Goal: Find specific page/section: Find specific page/section

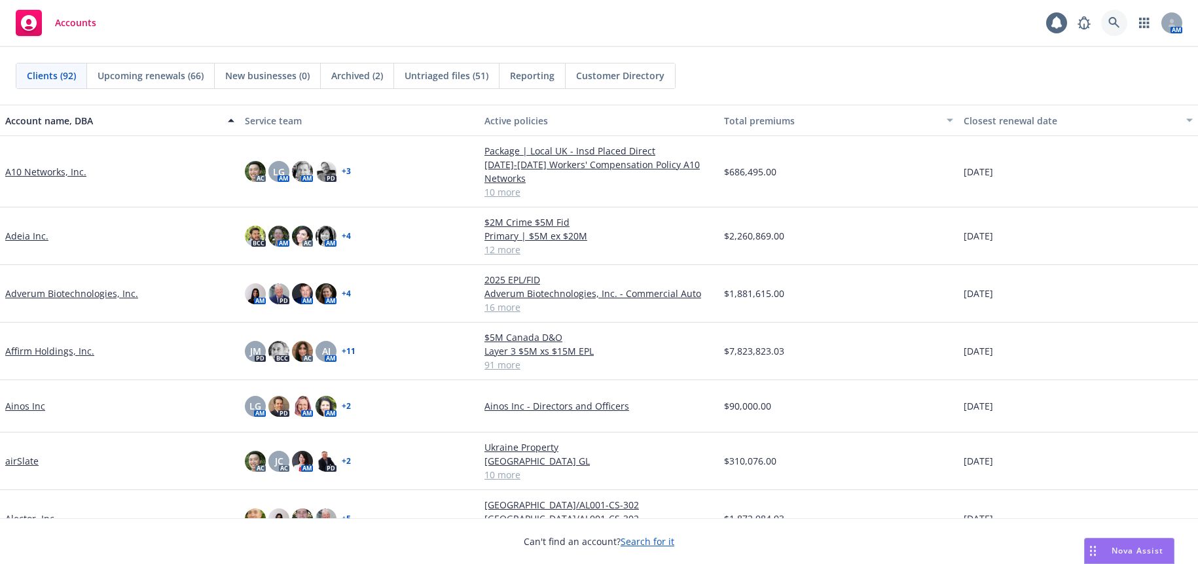
click at [1115, 24] on icon at bounding box center [1114, 22] width 11 height 11
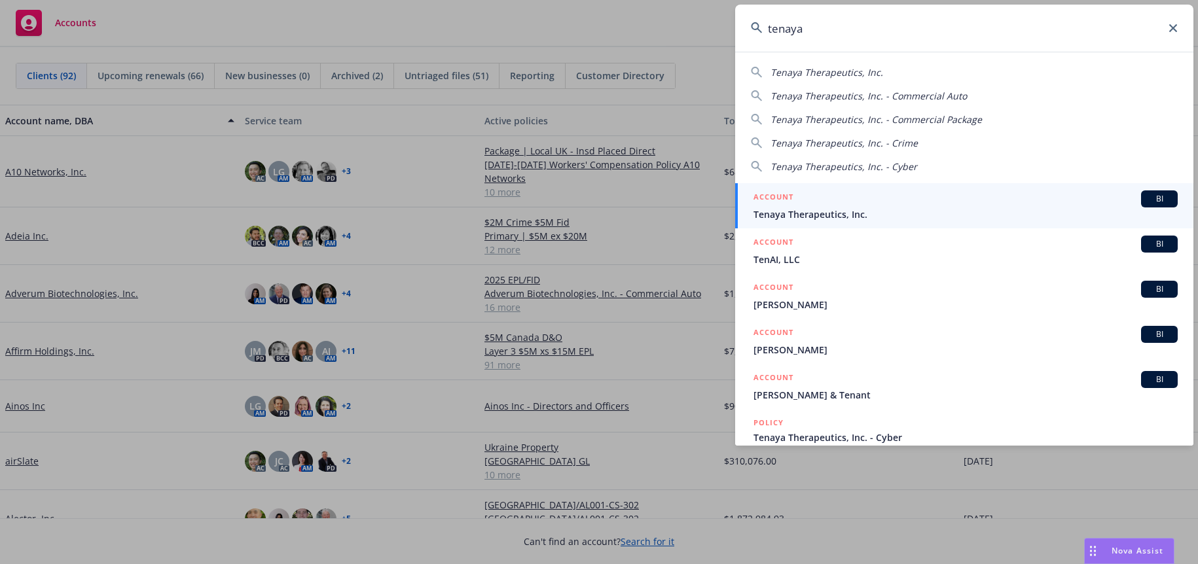
type input "tenaya"
click at [825, 214] on span "Tenaya Therapeutics, Inc." at bounding box center [966, 215] width 424 height 14
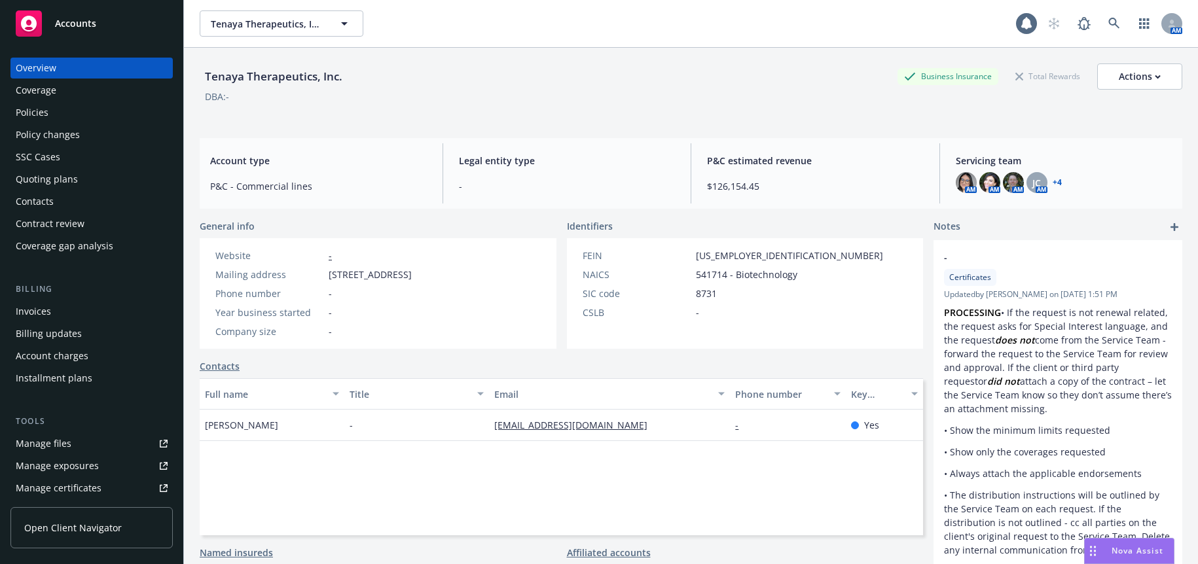
click at [35, 312] on div "Invoices" at bounding box center [33, 311] width 35 height 21
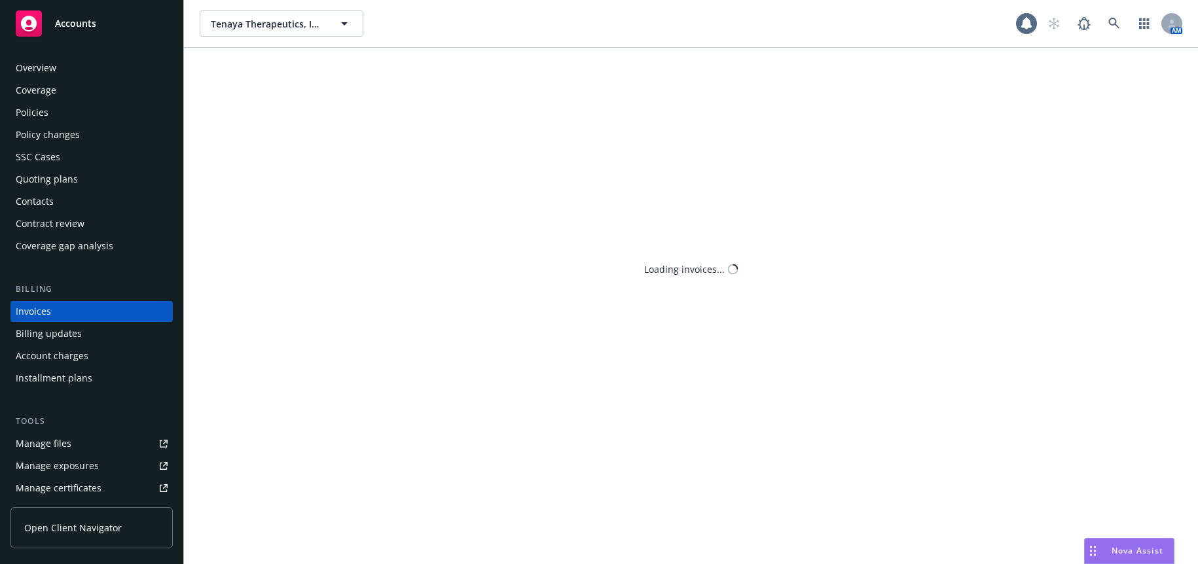
scroll to position [9, 0]
